Goal: Information Seeking & Learning: Learn about a topic

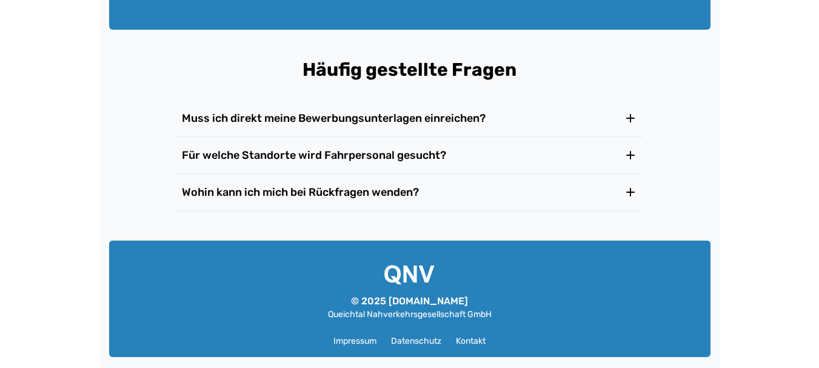
scroll to position [2055, 0]
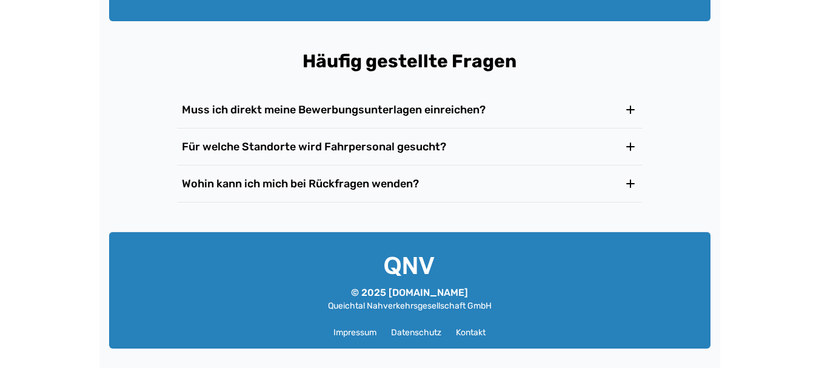
click at [627, 147] on icon at bounding box center [630, 146] width 7 height 7
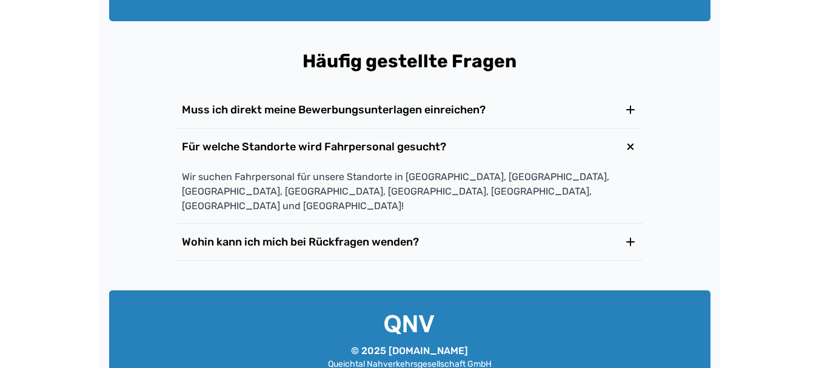
click at [627, 147] on icon at bounding box center [630, 146] width 21 height 21
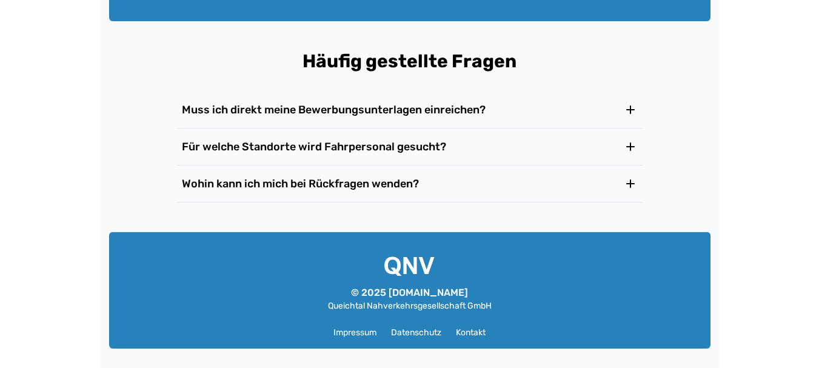
click at [627, 147] on icon at bounding box center [630, 146] width 7 height 7
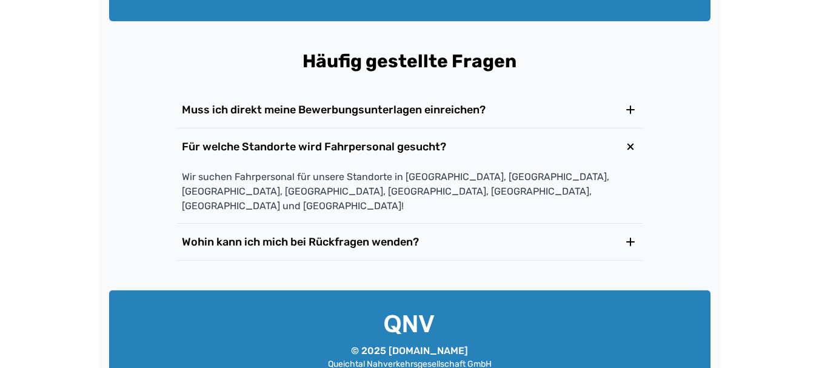
click at [629, 145] on icon at bounding box center [630, 147] width 10 height 10
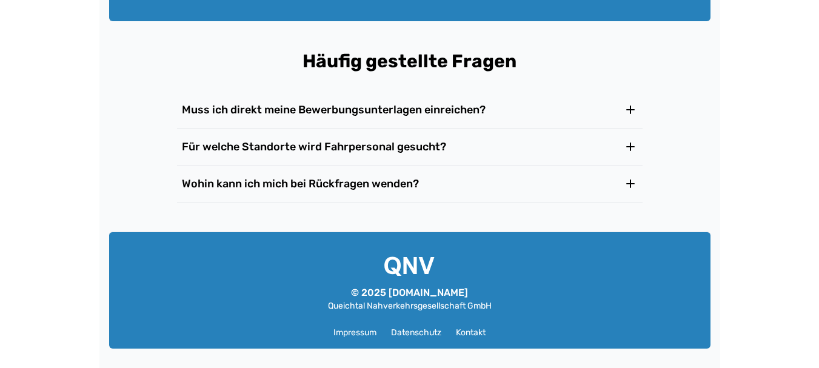
click at [630, 182] on icon at bounding box center [630, 183] width 7 height 7
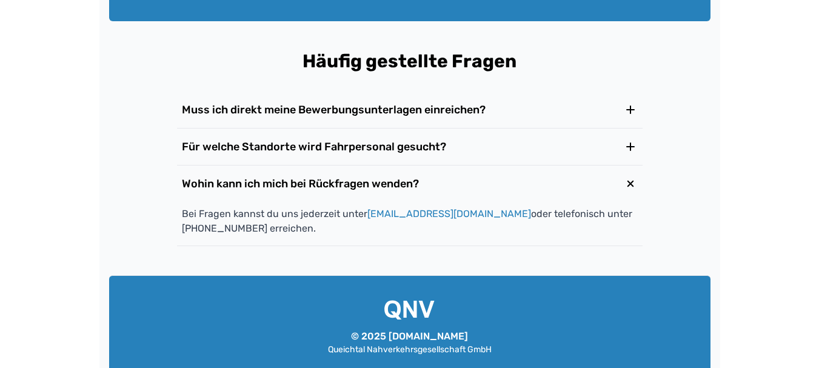
click at [630, 182] on icon at bounding box center [630, 183] width 21 height 21
